Goal: Transaction & Acquisition: Purchase product/service

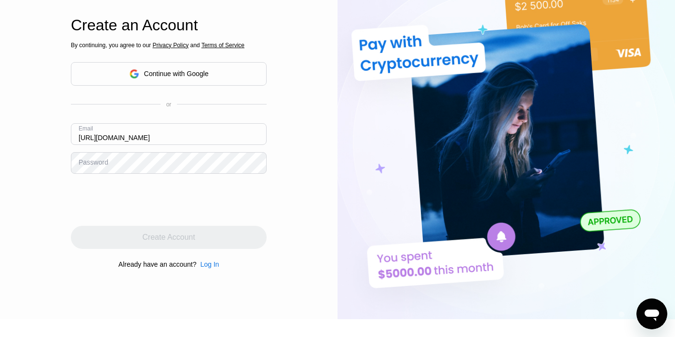
click at [186, 134] on input "https://paywithmoon.com/" at bounding box center [169, 134] width 196 height 22
paste input "[EMAIL_ADDRESS][DOMAIN_NAME]"
type input "[EMAIL_ADDRESS][DOMAIN_NAME]"
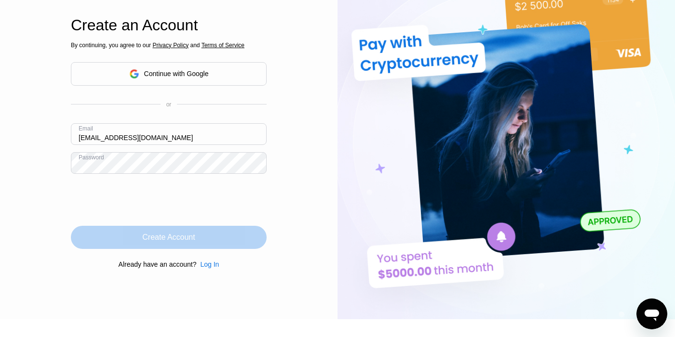
click at [214, 238] on div "Create Account" at bounding box center [169, 237] width 196 height 23
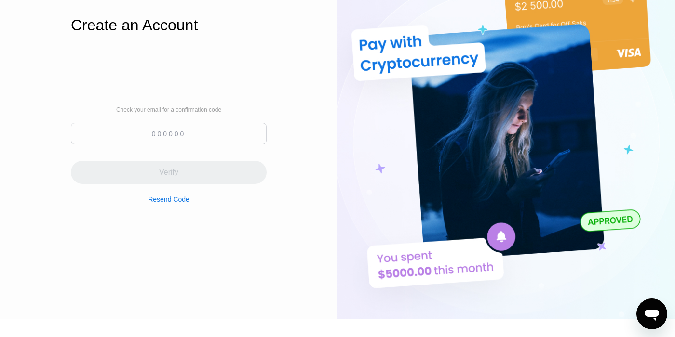
click at [213, 134] on input at bounding box center [169, 134] width 196 height 22
paste input "795971"
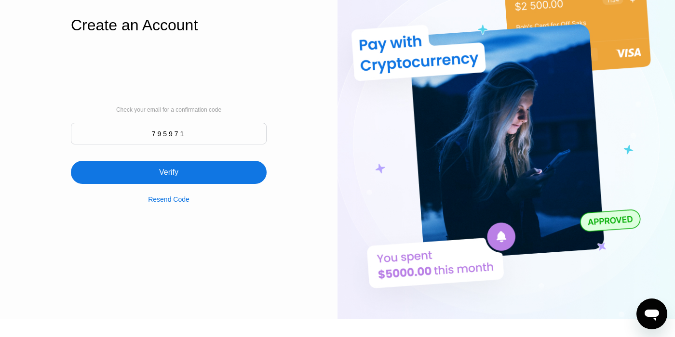
type input "795971"
click at [206, 173] on div "Verify" at bounding box center [169, 172] width 196 height 23
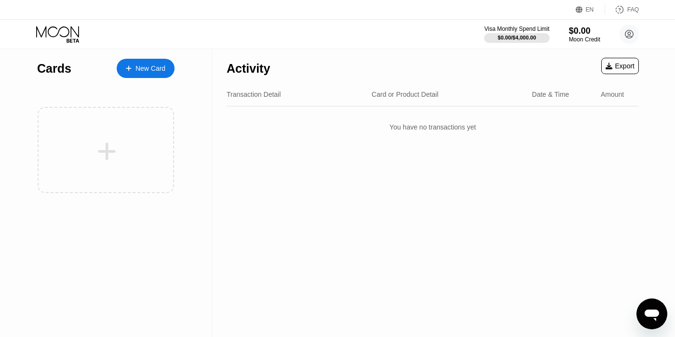
click at [158, 73] on div "New Card" at bounding box center [146, 68] width 58 height 19
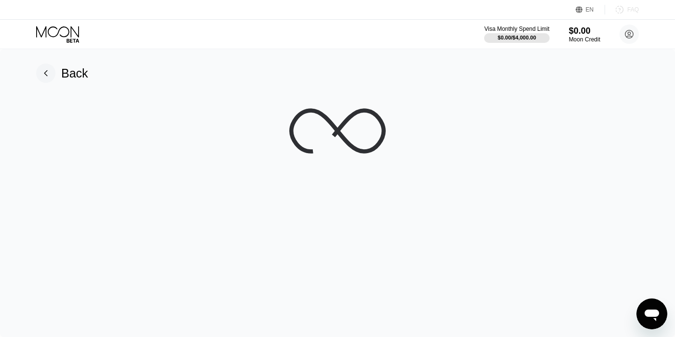
click at [631, 10] on div "FAQ" at bounding box center [633, 9] width 12 height 7
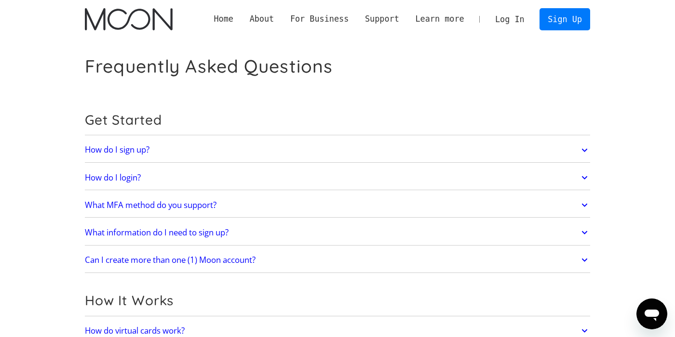
scroll to position [384, 0]
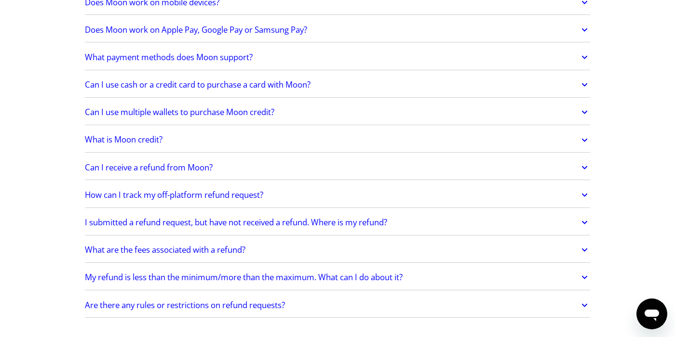
click at [203, 250] on h2 "What are the fees associated with a refund?" at bounding box center [165, 250] width 160 height 10
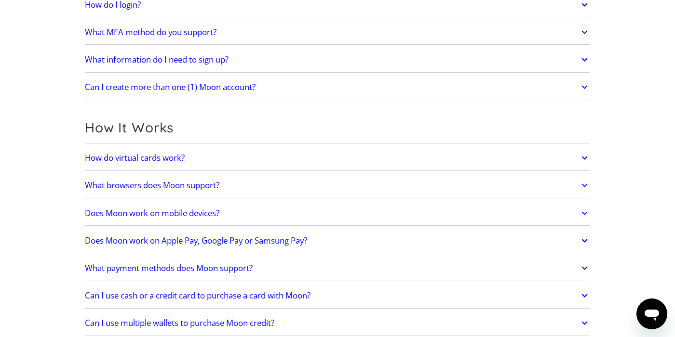
scroll to position [173, 0]
click at [200, 153] on link "How do virtual cards work?" at bounding box center [337, 158] width 505 height 20
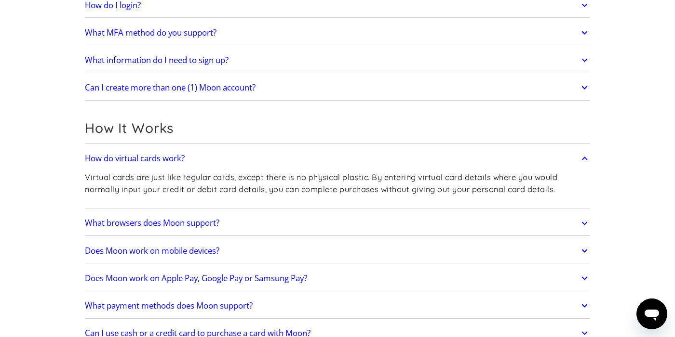
scroll to position [539, 0]
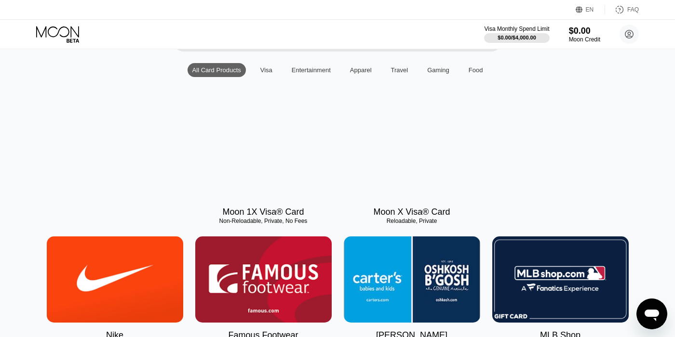
click at [277, 159] on div at bounding box center [263, 156] width 136 height 86
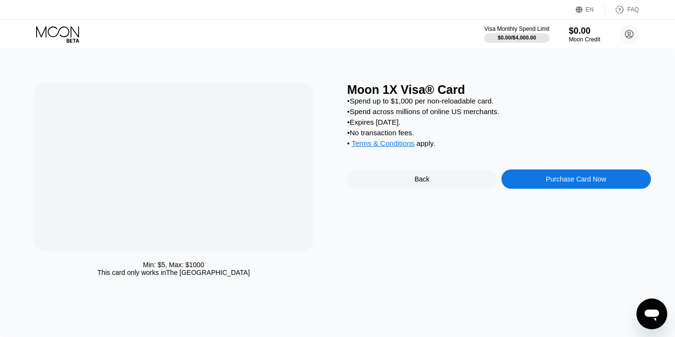
click at [441, 105] on div "• Spend up to $1,000 per non-reloadable card." at bounding box center [499, 101] width 304 height 8
click at [427, 118] on div "• Spend up to $1,000 per non-reloadable card. • Spend across millions of online…" at bounding box center [499, 124] width 304 height 55
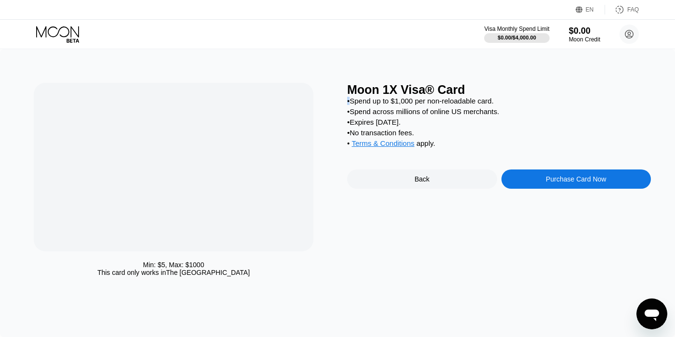
click at [427, 118] on div "• Spend up to $1,000 per non-reloadable card. • Spend across millions of online…" at bounding box center [499, 124] width 304 height 55
click at [408, 124] on div "• Expires in 2 months." at bounding box center [499, 122] width 304 height 8
click at [400, 135] on div "• No transaction fees." at bounding box center [499, 133] width 304 height 8
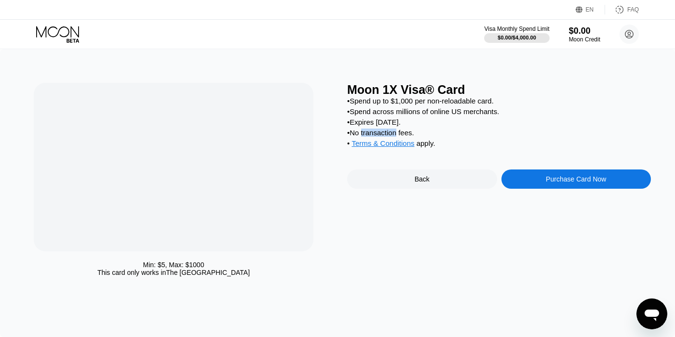
click at [400, 135] on div "• No transaction fees." at bounding box center [499, 133] width 304 height 8
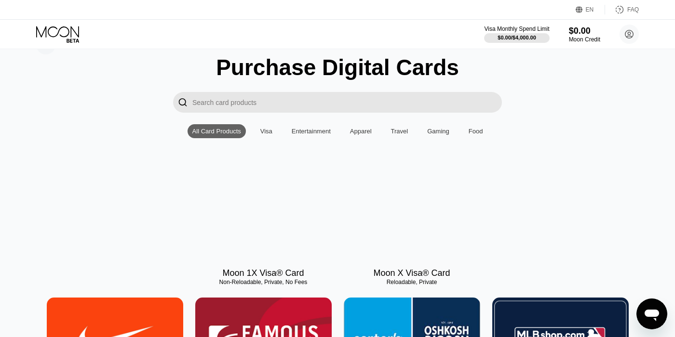
scroll to position [29, 0]
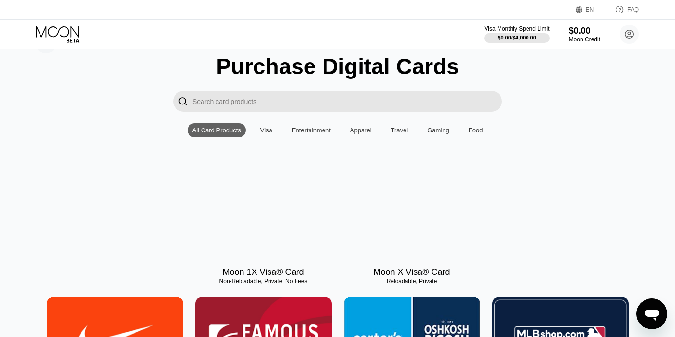
click at [400, 204] on div at bounding box center [412, 217] width 136 height 86
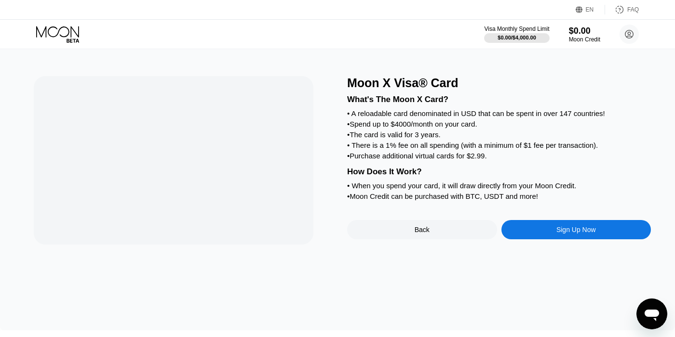
scroll to position [11, 0]
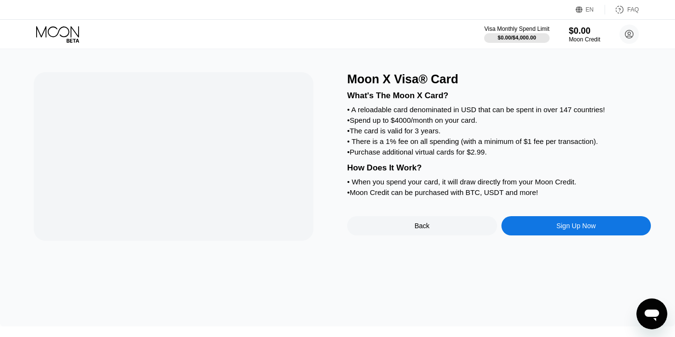
click at [444, 124] on div "• Spend up to $4000/month on your card." at bounding box center [499, 120] width 304 height 8
click at [440, 135] on div "• The card is valid for 3 years." at bounding box center [499, 131] width 304 height 8
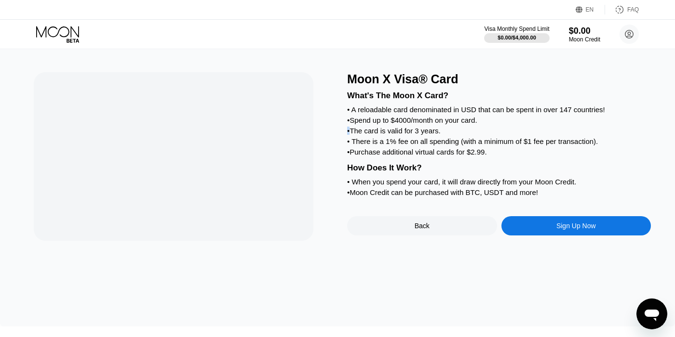
click at [440, 135] on div "• The card is valid for 3 years." at bounding box center [499, 131] width 304 height 8
click at [425, 146] on div "• There is a 1% fee on all spending (with a minimum of $1 fee per transaction)." at bounding box center [499, 141] width 304 height 8
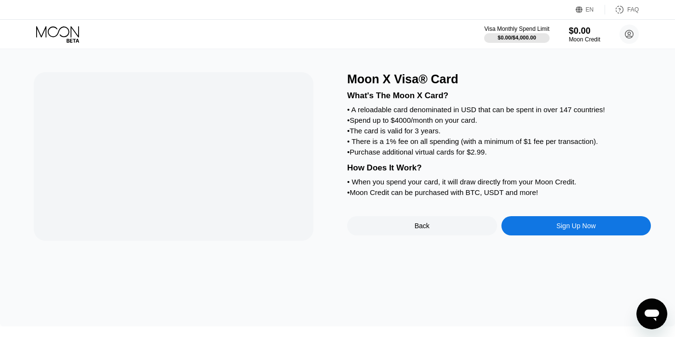
click at [414, 162] on div "What's The Moon X Card? • A reloadable card denominated in USD that can be spen…" at bounding box center [499, 142] width 304 height 113
click at [414, 156] on div "• Purchase additional virtual cards for $2.99." at bounding box center [499, 152] width 304 height 8
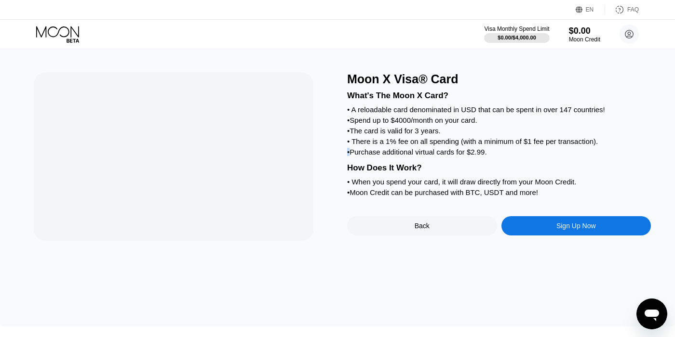
click at [414, 156] on div "• Purchase additional virtual cards for $2.99." at bounding box center [499, 152] width 304 height 8
click at [427, 156] on div "• Purchase additional virtual cards for $2.99." at bounding box center [499, 152] width 304 height 8
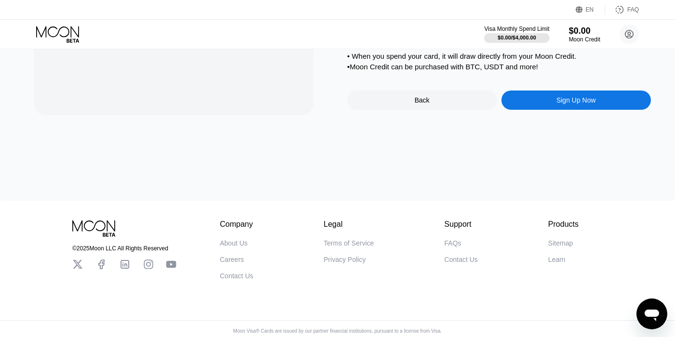
scroll to position [143, 0]
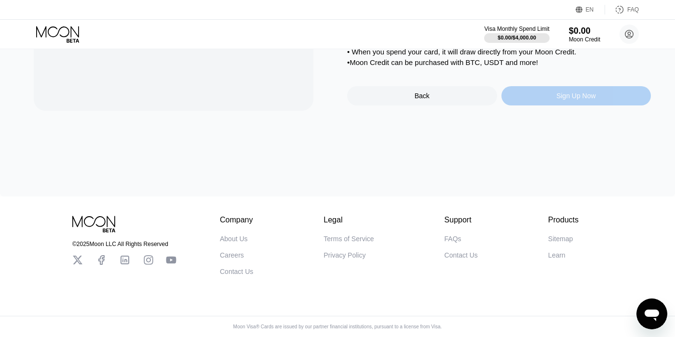
click at [544, 101] on div "Sign Up Now" at bounding box center [576, 95] width 150 height 19
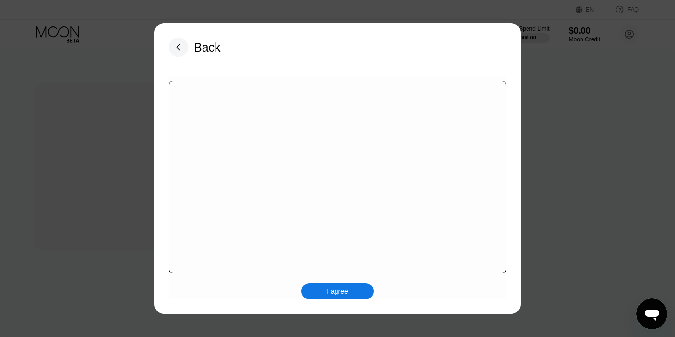
click at [643, 307] on icon "Open messaging window" at bounding box center [651, 314] width 17 height 17
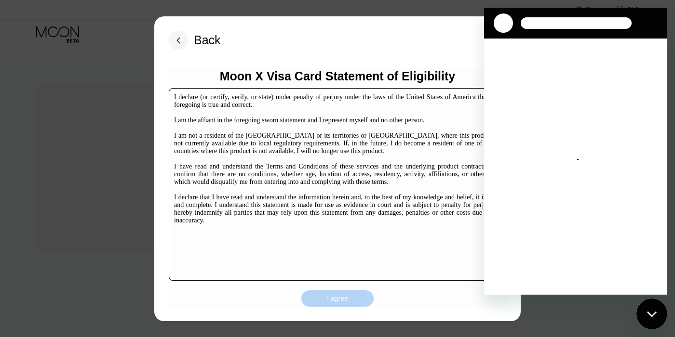
click at [326, 297] on div "I agree" at bounding box center [337, 299] width 72 height 16
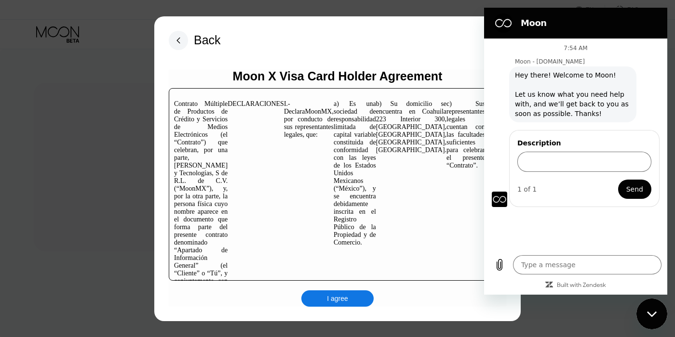
click at [376, 162] on span "a) Es una sociedad de responsabilidad limitada de capital variable constituida …" at bounding box center [355, 173] width 42 height 146
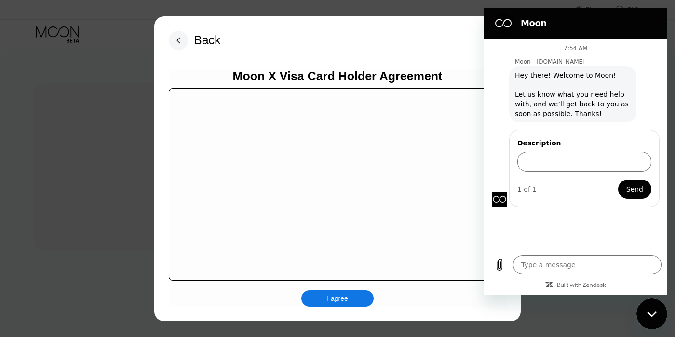
scroll to position [143, 0]
click at [319, 292] on div "I agree" at bounding box center [337, 299] width 72 height 16
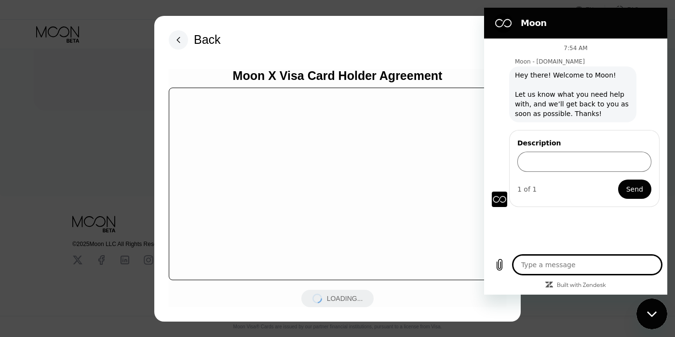
click at [541, 265] on textarea at bounding box center [587, 264] width 148 height 19
type textarea "j"
type textarea "x"
type textarea "je"
type textarea "x"
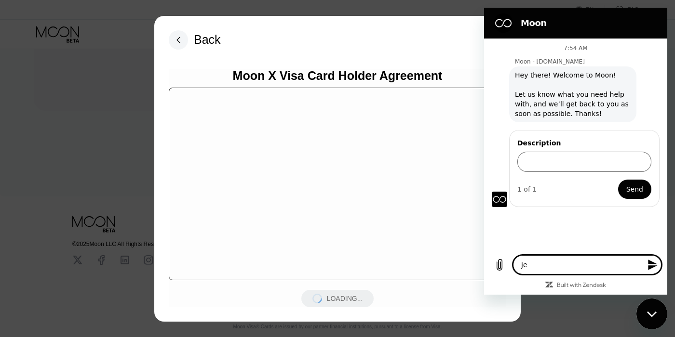
type textarea "j"
type textarea "x"
type textarea "h"
type textarea "x"
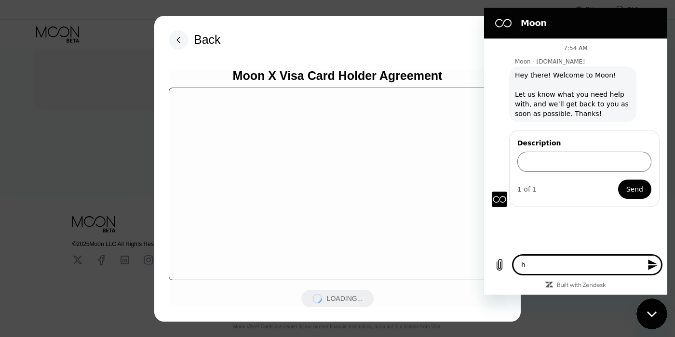
type textarea "he"
type textarea "x"
type textarea "hey"
type textarea "x"
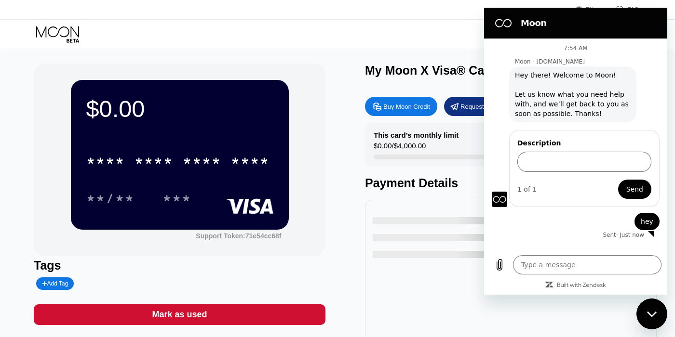
click at [643, 302] on button "Close messaging window" at bounding box center [651, 314] width 31 height 31
type textarea "x"
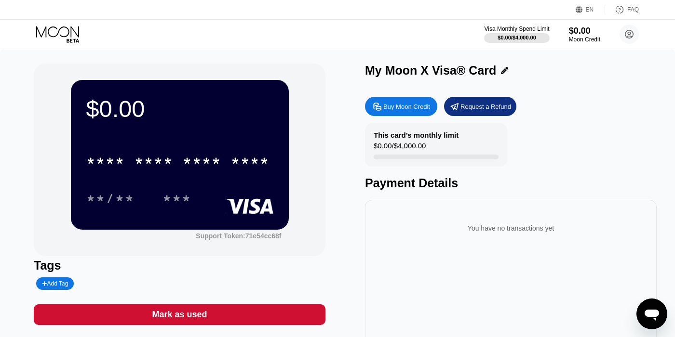
click at [649, 310] on icon "Open messaging window" at bounding box center [651, 314] width 17 height 17
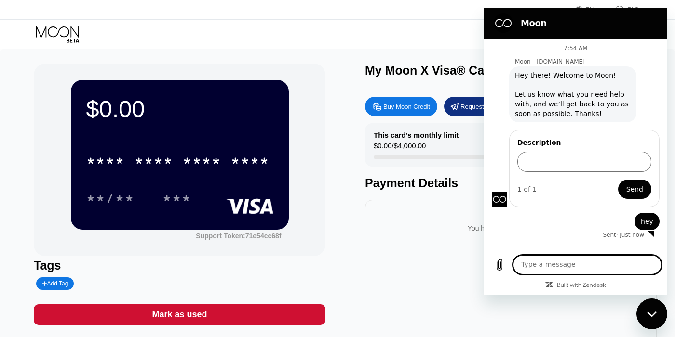
click at [561, 264] on textarea at bounding box center [587, 264] width 148 height 19
type textarea "w"
type textarea "can i pay in EUR in stripe?"
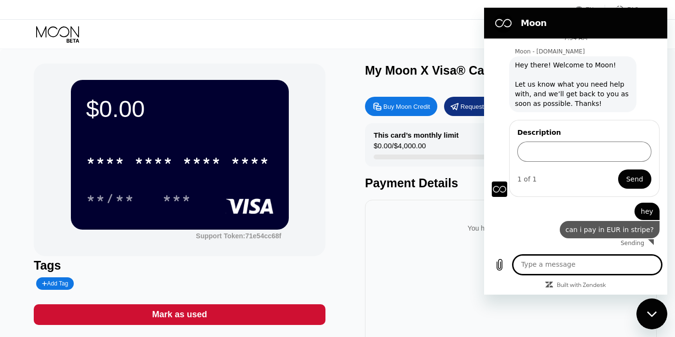
scroll to position [10, 0]
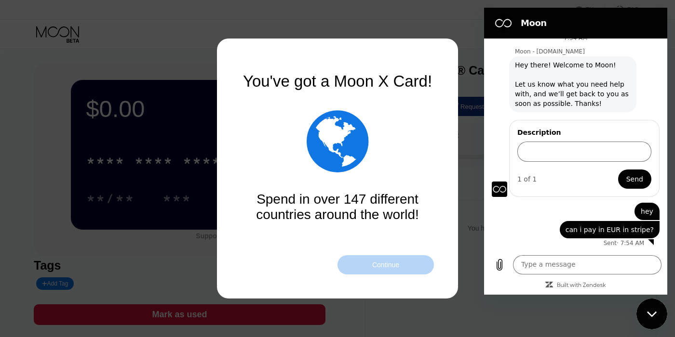
click at [393, 270] on div "Continue" at bounding box center [385, 264] width 96 height 19
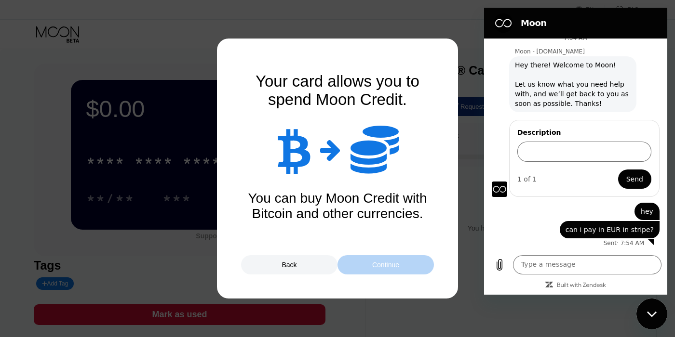
click at [393, 270] on div "Continue" at bounding box center [385, 264] width 96 height 19
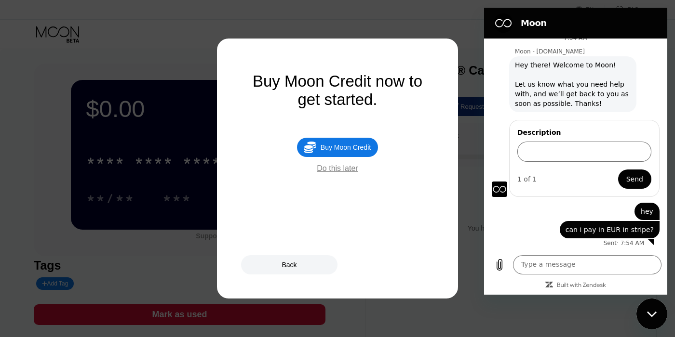
click at [291, 265] on div "Back" at bounding box center [288, 265] width 15 height 8
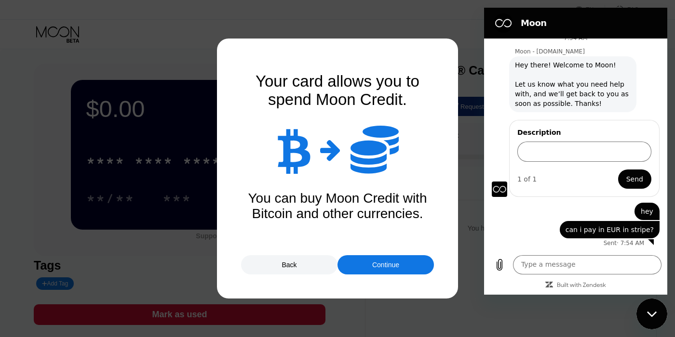
click at [354, 265] on div "Continue" at bounding box center [385, 264] width 96 height 19
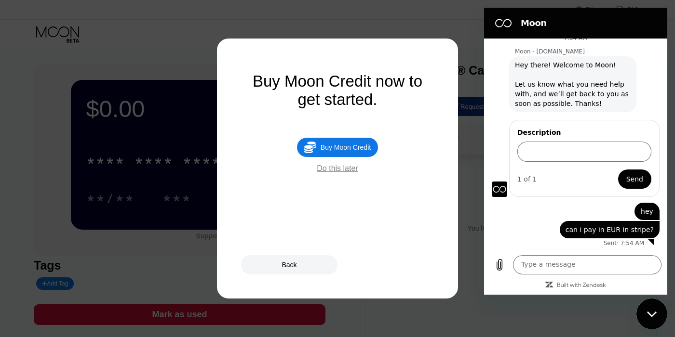
click at [351, 171] on div "Do this later" at bounding box center [337, 168] width 41 height 9
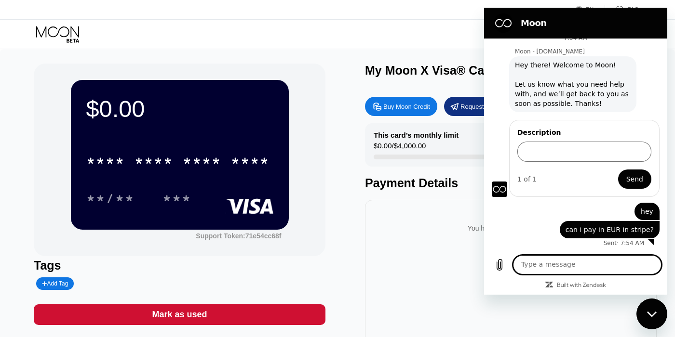
click at [645, 303] on div "Close messaging window" at bounding box center [651, 314] width 29 height 29
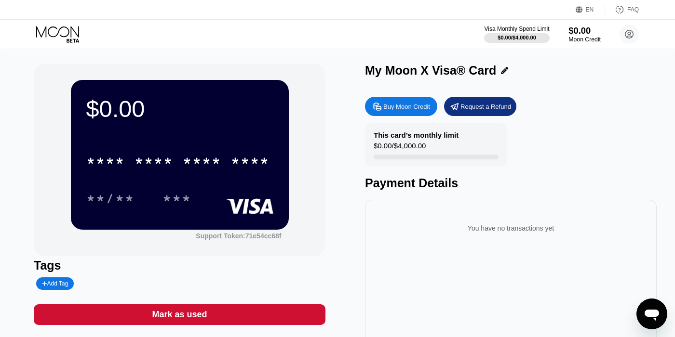
click at [578, 33] on div "$0.00" at bounding box center [584, 31] width 32 height 10
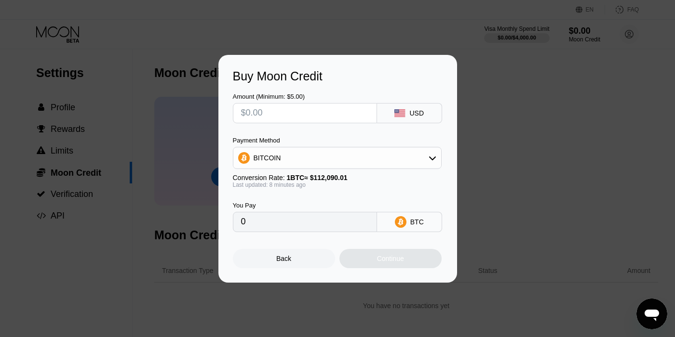
click at [393, 156] on div "BITCOIN" at bounding box center [337, 157] width 208 height 19
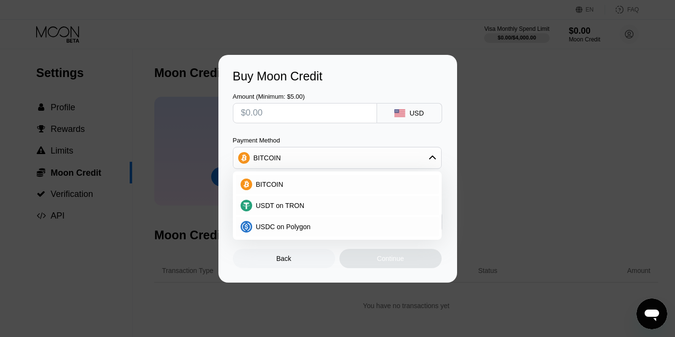
click at [390, 114] on div "USD" at bounding box center [409, 113] width 65 height 20
click at [409, 114] on div "USD" at bounding box center [409, 113] width 65 height 20
click at [271, 185] on span "BITCOIN" at bounding box center [269, 185] width 27 height 8
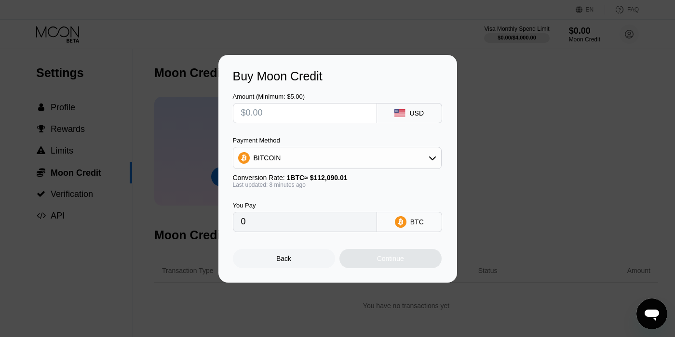
click at [321, 223] on input "0" at bounding box center [305, 222] width 128 height 19
click at [289, 109] on input "text" at bounding box center [305, 113] width 128 height 19
type input "$1"
type input "0.00000892"
type input "$15"
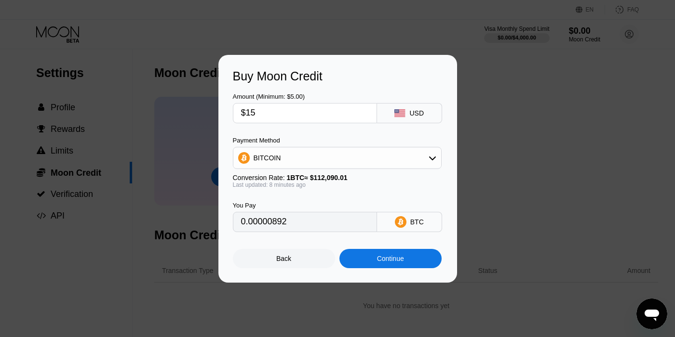
type input "0.00013378"
type input "$150"
type input "0.00133773"
type input "$150"
click at [379, 267] on div "Continue" at bounding box center [390, 258] width 102 height 19
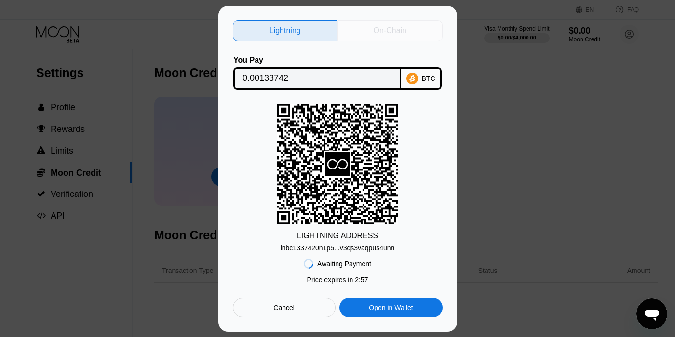
click at [399, 32] on div "On-Chain" at bounding box center [390, 31] width 33 height 10
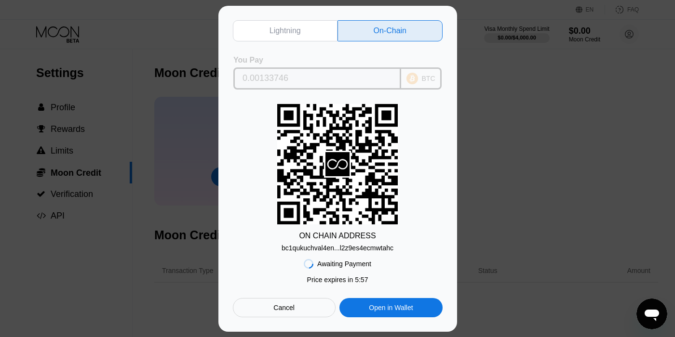
click at [308, 74] on input "0.00133746" at bounding box center [316, 78] width 149 height 19
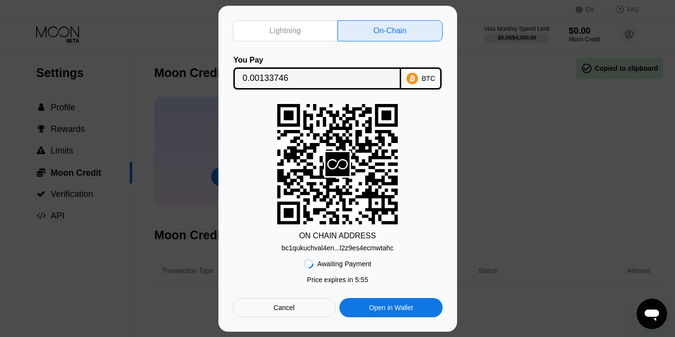
click at [275, 312] on div "Cancel" at bounding box center [283, 308] width 21 height 9
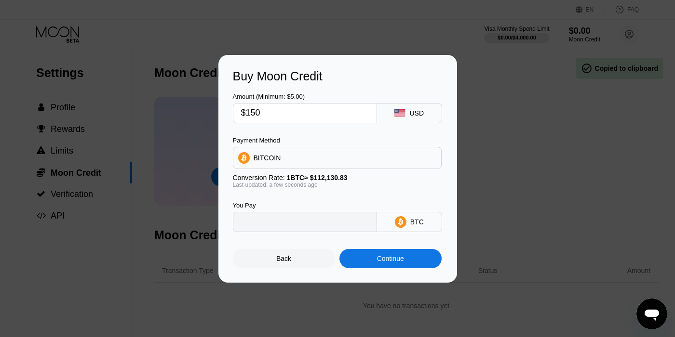
type input "0.00133773"
click at [294, 261] on div "Back" at bounding box center [284, 258] width 102 height 19
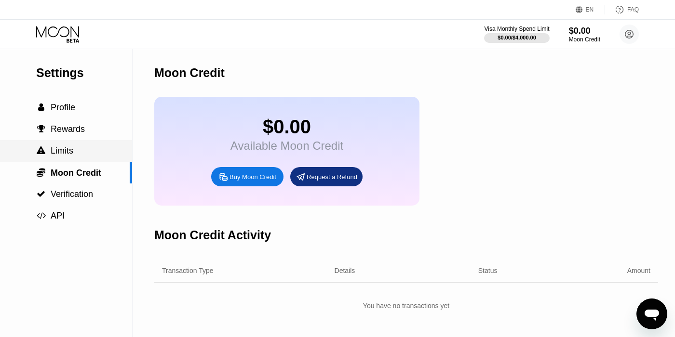
click at [88, 155] on div " Limits" at bounding box center [66, 151] width 132 height 10
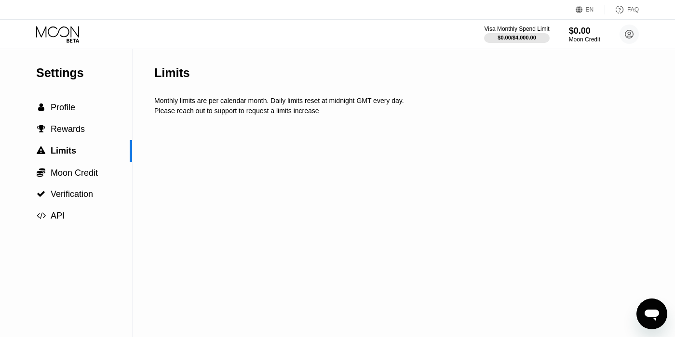
click at [209, 127] on div "Limits Monthly limits are per calendar month. Daily limits reset at midnight GM…" at bounding box center [424, 193] width 540 height 288
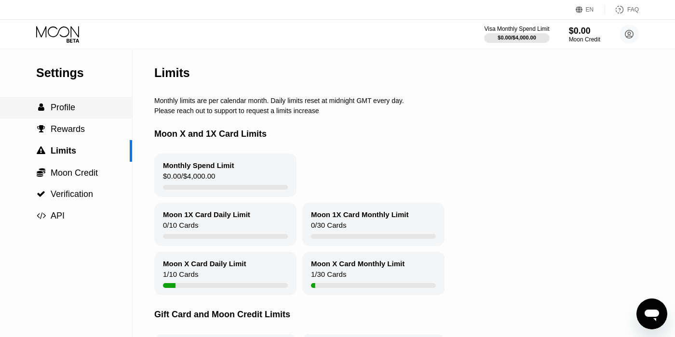
click at [72, 110] on span "Profile" at bounding box center [63, 108] width 25 height 10
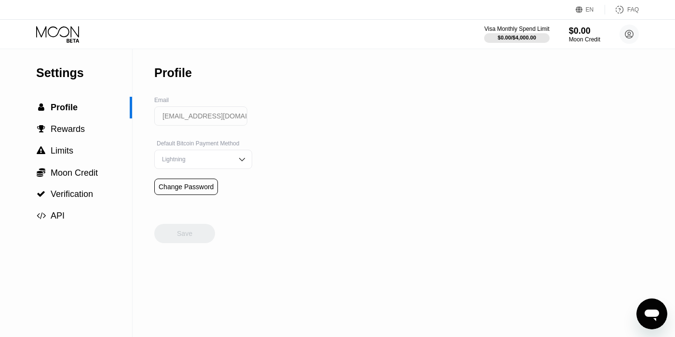
click at [213, 150] on div "Default Bitcoin Payment Method Lightning" at bounding box center [203, 159] width 98 height 39
click at [209, 159] on div "Lightning" at bounding box center [196, 159] width 73 height 7
click at [193, 196] on div "On-Chain" at bounding box center [203, 197] width 97 height 19
click at [192, 233] on div "Save" at bounding box center [184, 233] width 15 height 9
click at [67, 30] on icon at bounding box center [58, 34] width 45 height 17
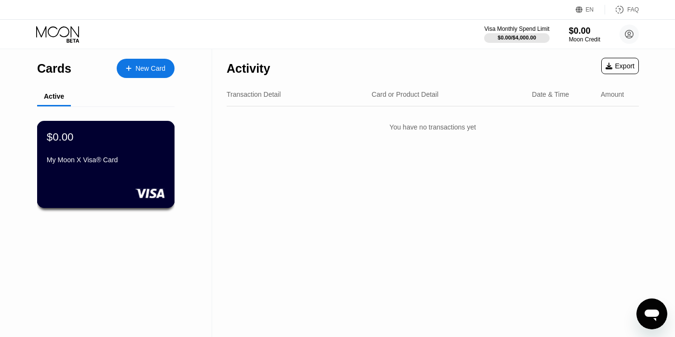
click at [120, 152] on div "$0.00 My Moon X Visa® Card" at bounding box center [106, 149] width 118 height 37
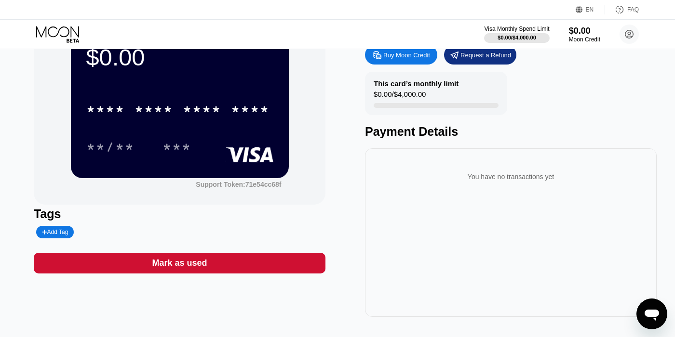
scroll to position [19, 0]
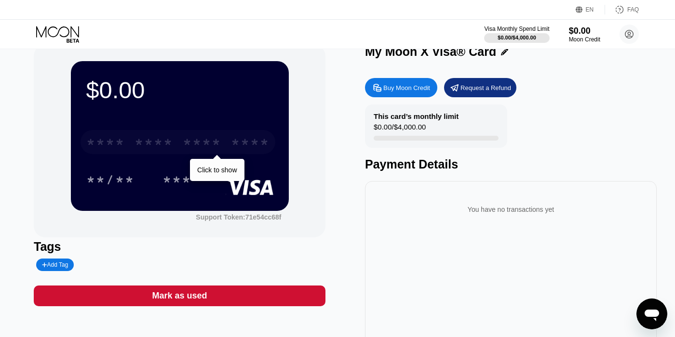
click at [231, 150] on div "****" at bounding box center [250, 143] width 39 height 15
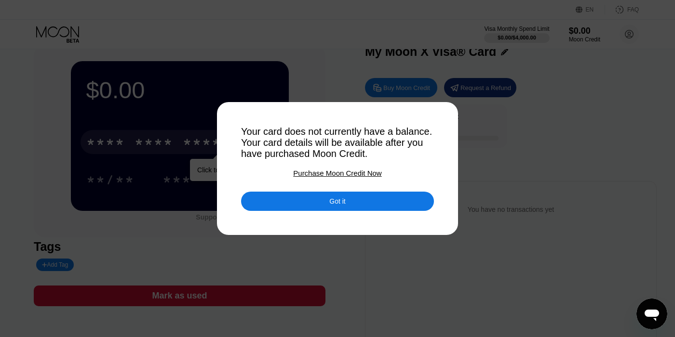
click at [341, 172] on div "Purchase Moon Credit Now" at bounding box center [337, 173] width 88 height 8
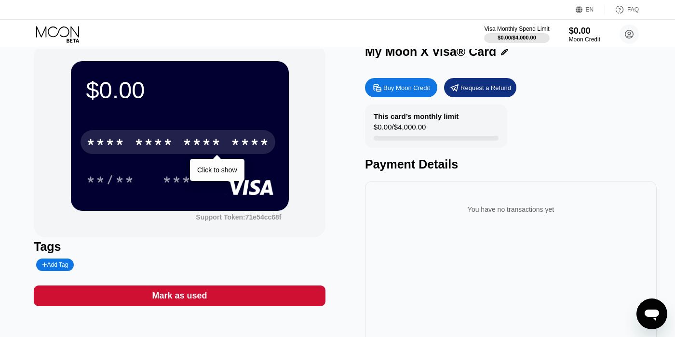
type input "0"
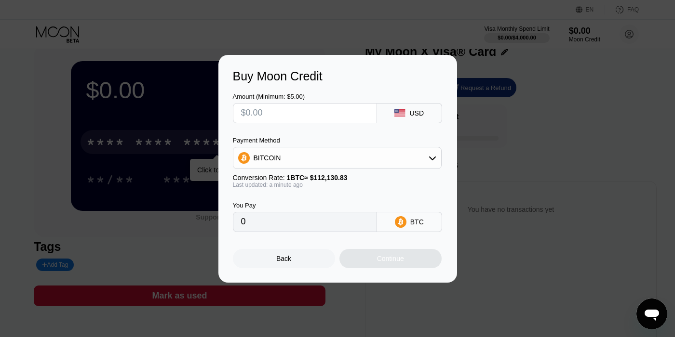
click at [291, 261] on div "Back" at bounding box center [283, 259] width 15 height 8
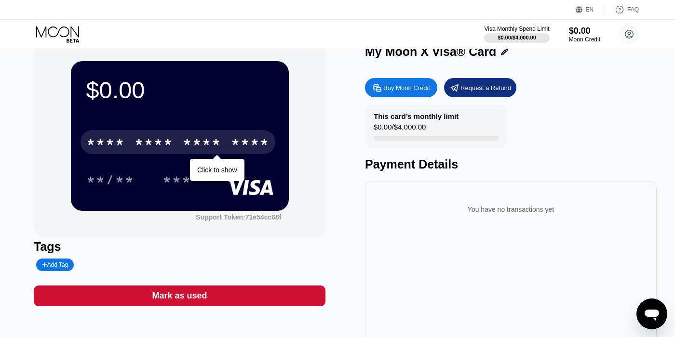
click at [634, 24] on div "Visa Monthly Spend Limit $0.00 / $4,000.00 $0.00 Moon Credit [EMAIL_ADDRESS][DO…" at bounding box center [337, 34] width 675 height 29
click at [628, 29] on circle at bounding box center [628, 34] width 19 height 19
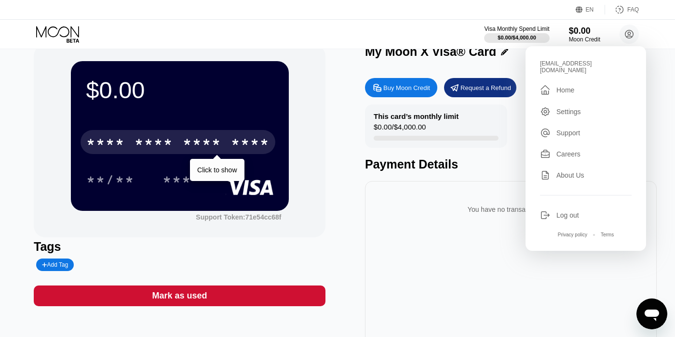
scroll to position [10, 0]
click at [628, 12] on div "FAQ" at bounding box center [633, 9] width 12 height 7
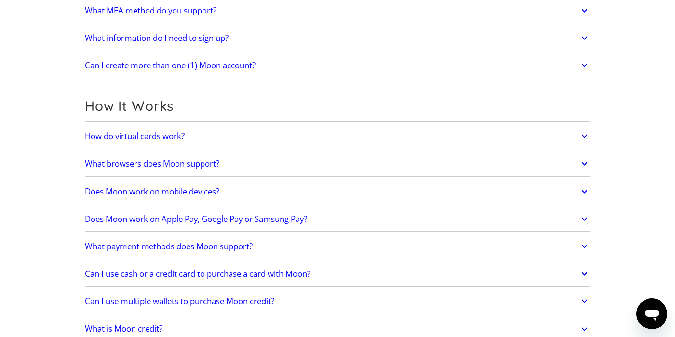
scroll to position [207, 0]
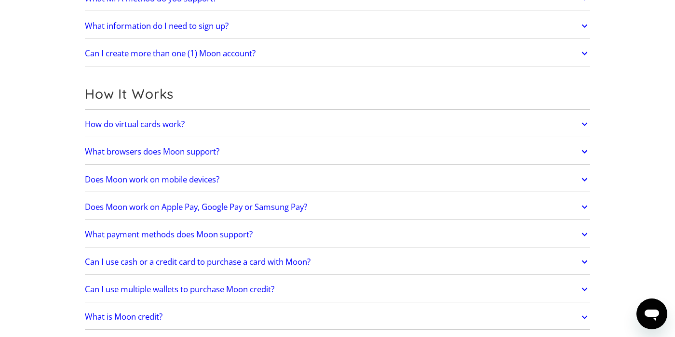
click at [150, 212] on h2 "Does Moon work on Apple Pay, Google Pay or Samsung Pay?" at bounding box center [196, 207] width 222 height 10
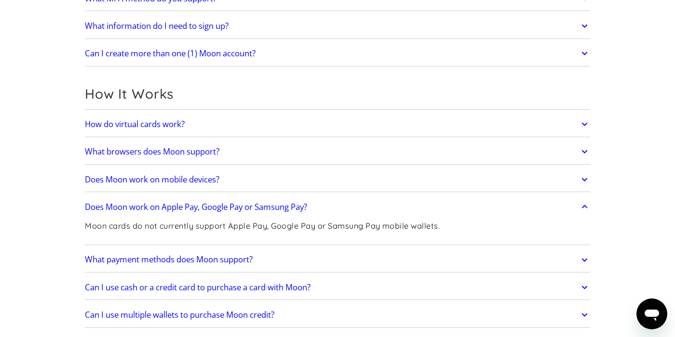
click at [153, 208] on h2 "Does Moon work on Apple Pay, Google Pay or Samsung Pay?" at bounding box center [196, 207] width 222 height 10
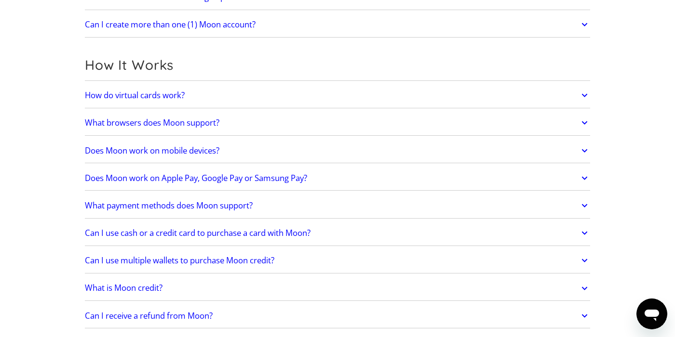
scroll to position [237, 0]
click at [152, 205] on h2 "What payment methods does Moon support?" at bounding box center [169, 205] width 168 height 10
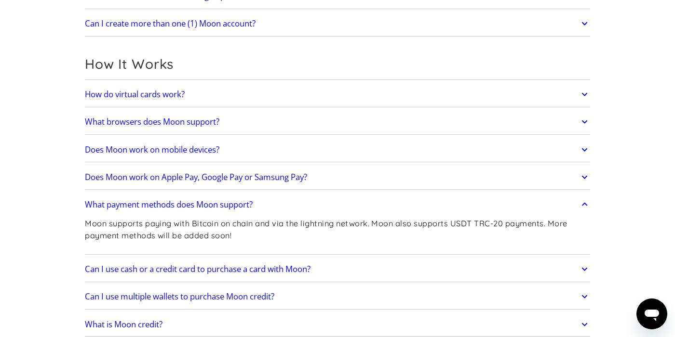
click at [152, 205] on h2 "What payment methods does Moon support?" at bounding box center [169, 205] width 168 height 10
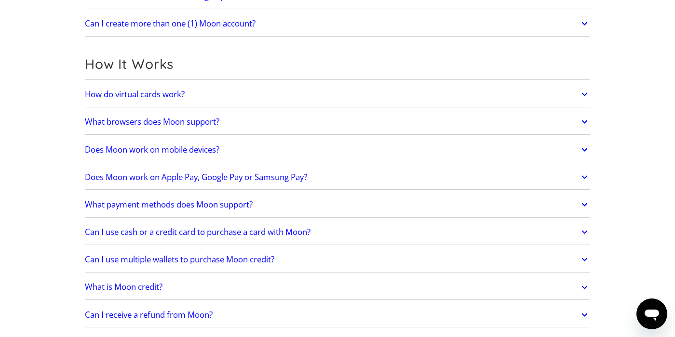
click at [162, 232] on h2 "Can I use cash or a credit card to purchase a card with Moon?" at bounding box center [198, 232] width 226 height 10
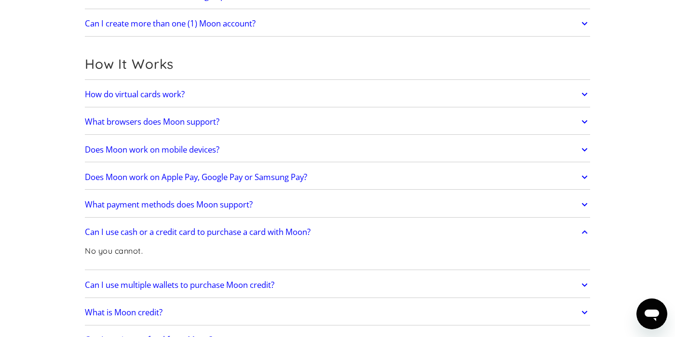
click at [162, 232] on h2 "Can I use cash or a credit card to purchase a card with Moon?" at bounding box center [198, 232] width 226 height 10
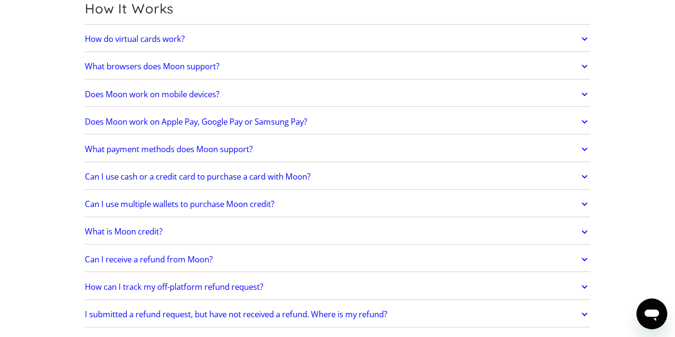
scroll to position [292, 0]
click at [163, 203] on h2 "Can I use multiple wallets to purchase Moon credit?" at bounding box center [179, 205] width 189 height 10
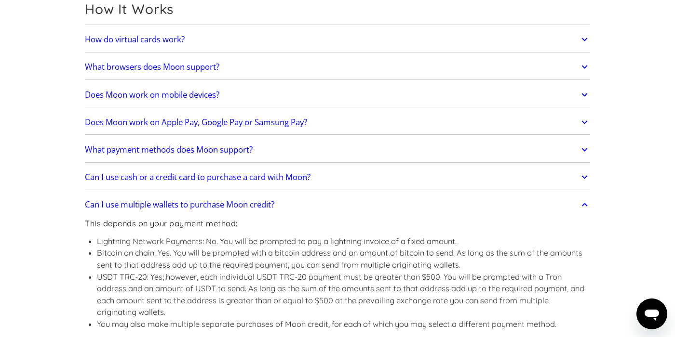
click at [163, 203] on h2 "Can I use multiple wallets to purchase Moon credit?" at bounding box center [179, 205] width 189 height 10
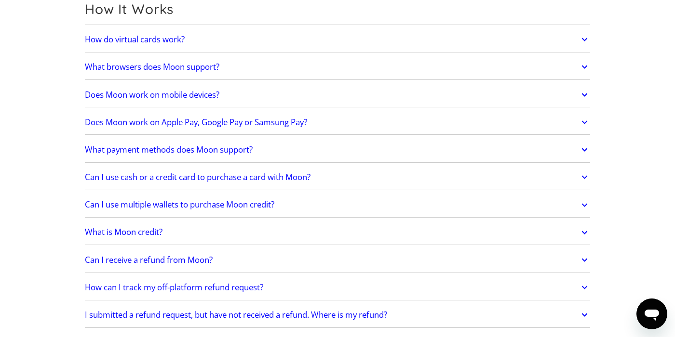
click at [169, 203] on h2 "Can I use multiple wallets to purchase Moon credit?" at bounding box center [179, 205] width 189 height 10
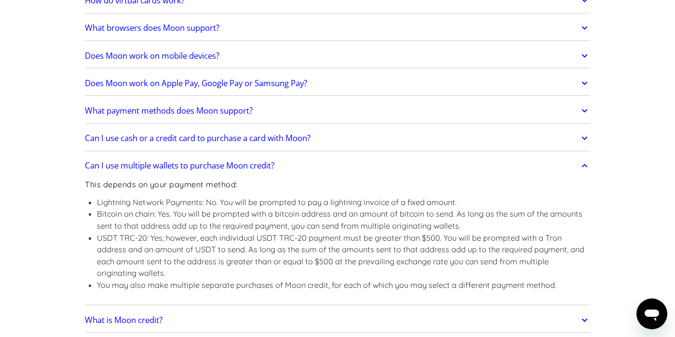
scroll to position [332, 0]
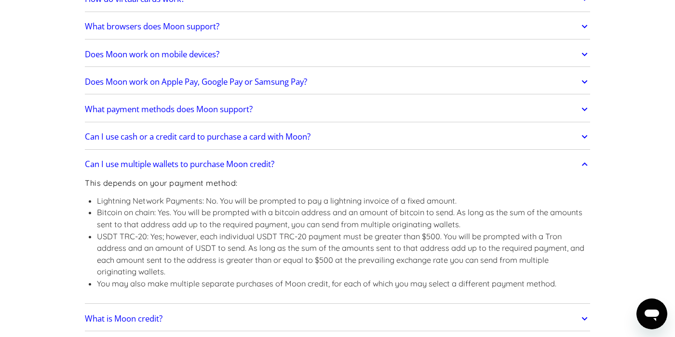
click at [197, 169] on h2 "Can I use multiple wallets to purchase Moon credit?" at bounding box center [179, 165] width 189 height 10
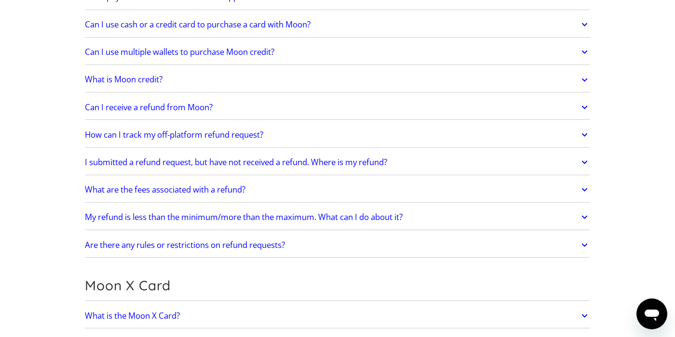
scroll to position [446, 0]
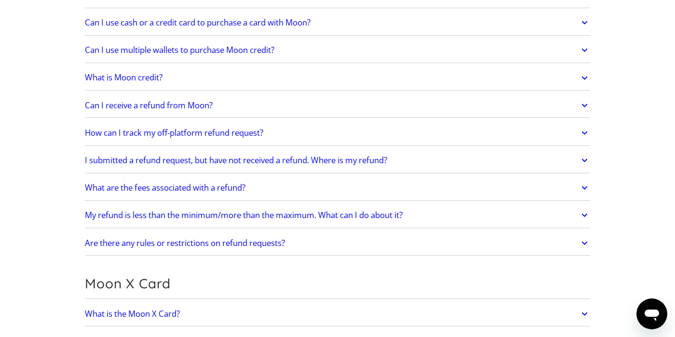
click at [195, 186] on h2 "What are the fees associated with a refund?" at bounding box center [165, 188] width 160 height 10
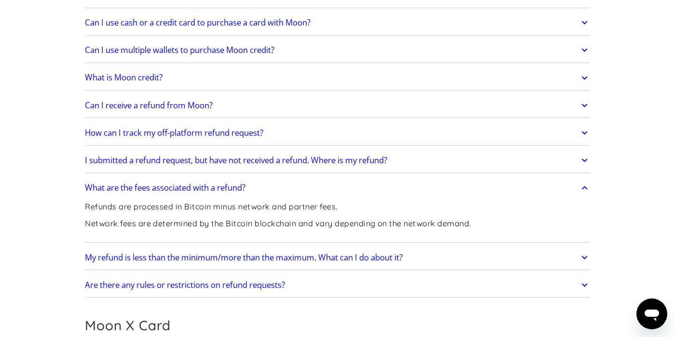
click at [205, 205] on p "Refunds are processed in Bitcoin minus network and partner fees." at bounding box center [278, 207] width 386 height 12
click at [187, 248] on link "My refund is less than the minimum/more than the maximum. What can I do about i…" at bounding box center [337, 258] width 505 height 20
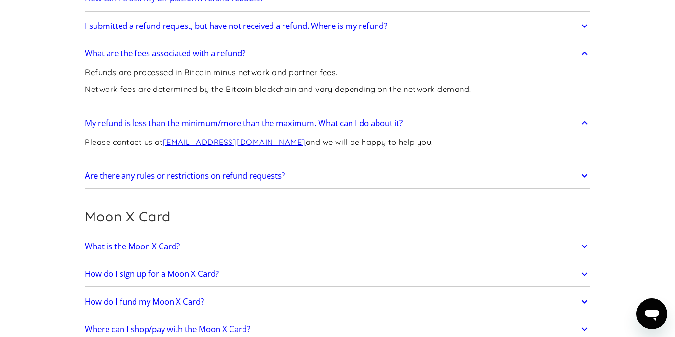
scroll to position [661, 0]
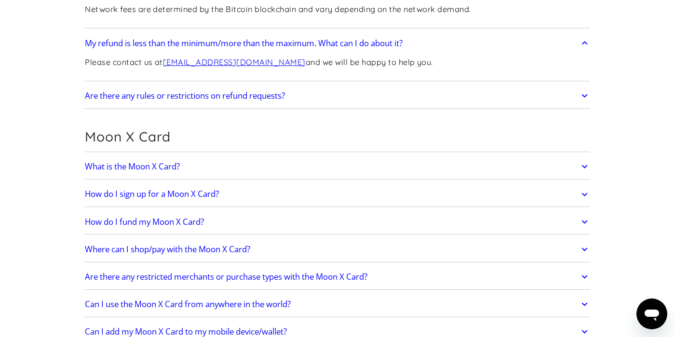
click at [183, 249] on h2 "Where can I shop/pay with the Moon X Card?" at bounding box center [167, 250] width 165 height 10
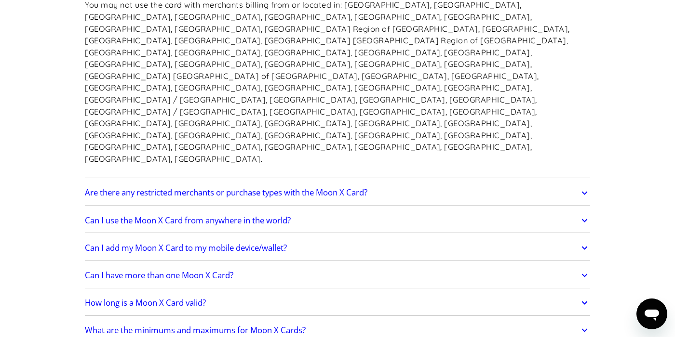
scroll to position [956, 0]
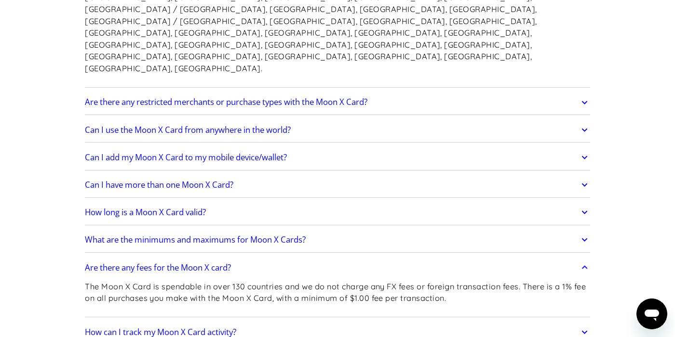
scroll to position [1037, 0]
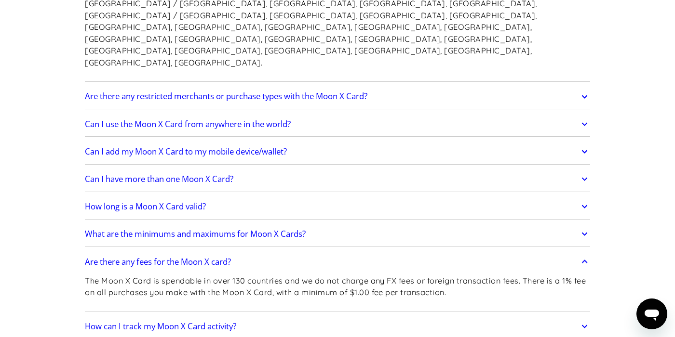
click at [190, 322] on h2 "How can I track my Moon X Card activity?" at bounding box center [160, 327] width 151 height 10
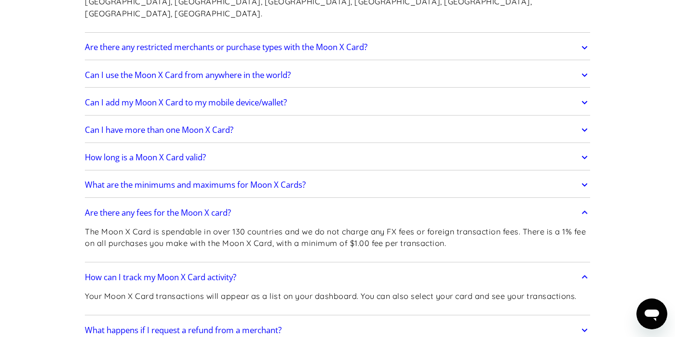
click at [190, 326] on h2 "What happens if I request a refund from a merchant?" at bounding box center [183, 331] width 197 height 10
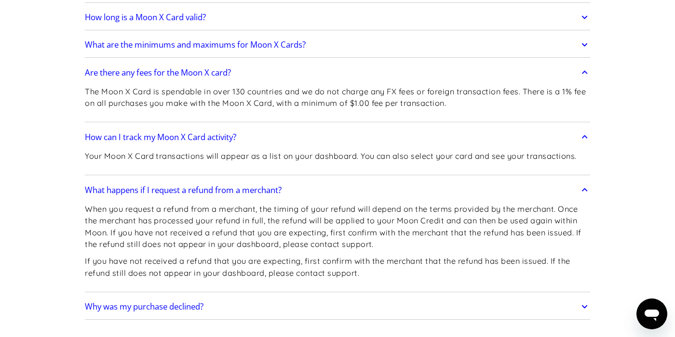
scroll to position [1227, 0]
click at [192, 296] on link "Why was my purchase declined?" at bounding box center [337, 306] width 505 height 20
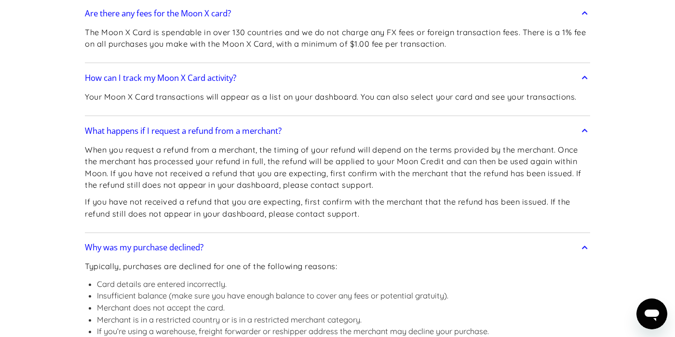
scroll to position [1289, 0]
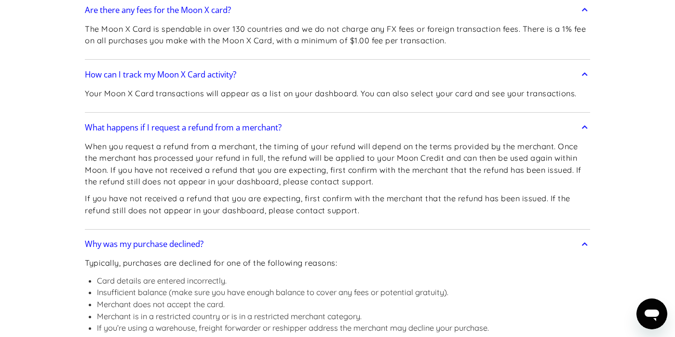
click at [198, 287] on li "Insufficient balance (make sure you have enough balance to cover any fees or po…" at bounding box center [309, 293] width 424 height 12
click at [197, 299] on li "Merchant does not accept the card." at bounding box center [309, 305] width 424 height 12
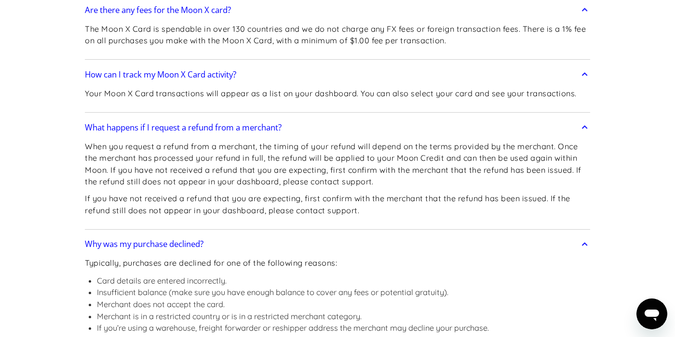
click at [197, 299] on li "Merchant does not accept the card." at bounding box center [309, 305] width 424 height 12
click at [202, 311] on li "Merchant is in a restricted country or is in a restricted merchant category." at bounding box center [309, 317] width 424 height 12
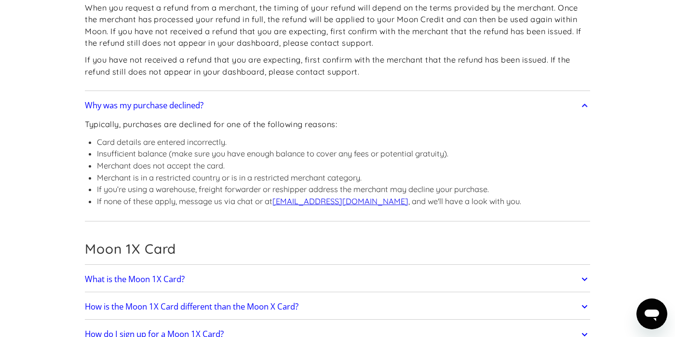
scroll to position [1452, 0]
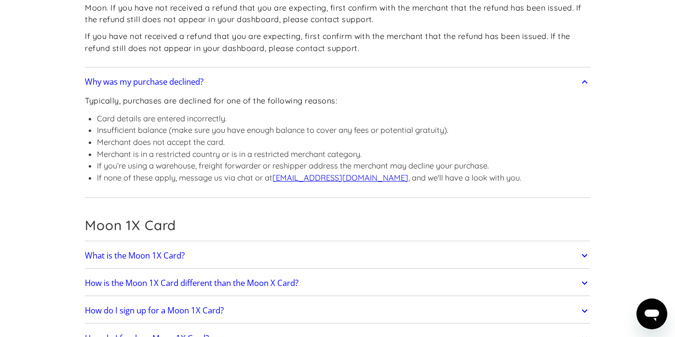
click at [182, 251] on h2 "What is the Moon 1X Card?" at bounding box center [135, 256] width 100 height 10
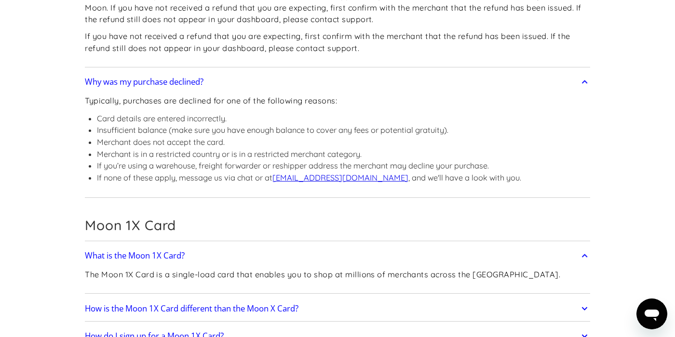
click at [165, 304] on h2 "How is the Moon 1X Card different than the Moon X Card?" at bounding box center [192, 309] width 214 height 10
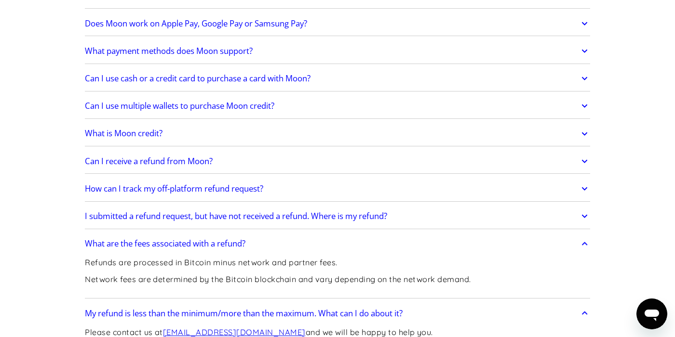
scroll to position [0, 0]
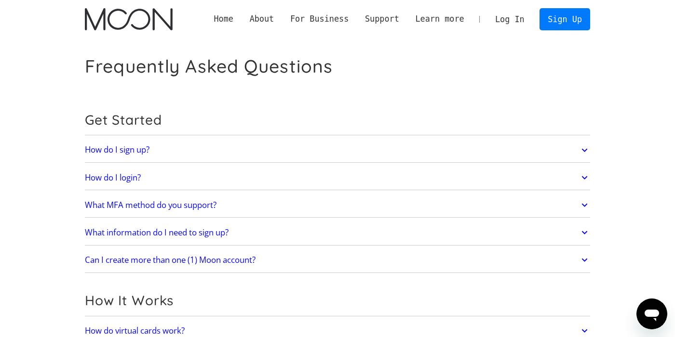
click at [149, 26] on img "home" at bounding box center [128, 19] width 87 height 22
